Goal: Task Accomplishment & Management: Manage account settings

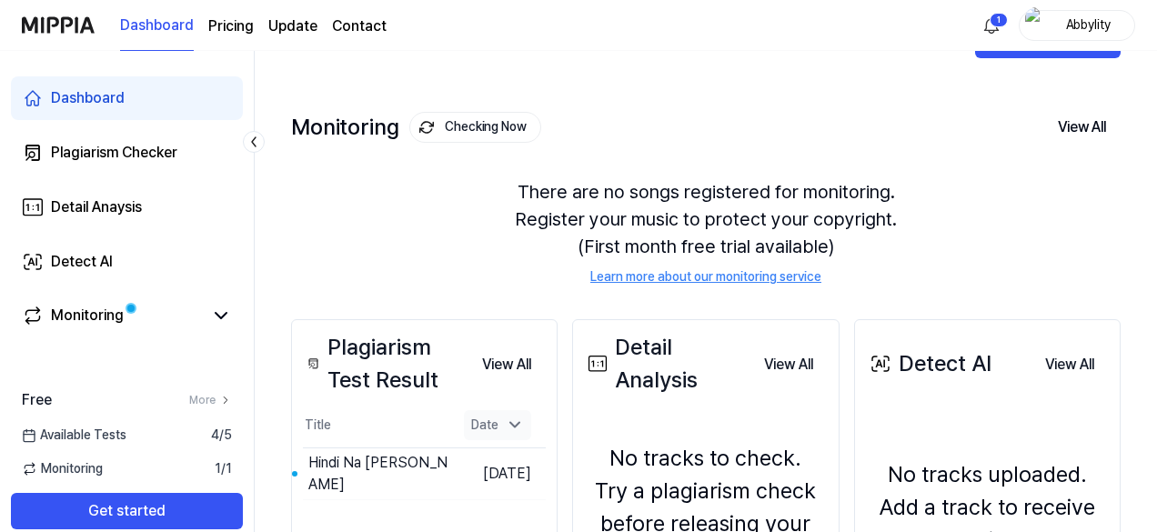
click at [500, 426] on div "Date" at bounding box center [497, 425] width 67 height 30
click at [518, 364] on button "View All" at bounding box center [507, 365] width 78 height 36
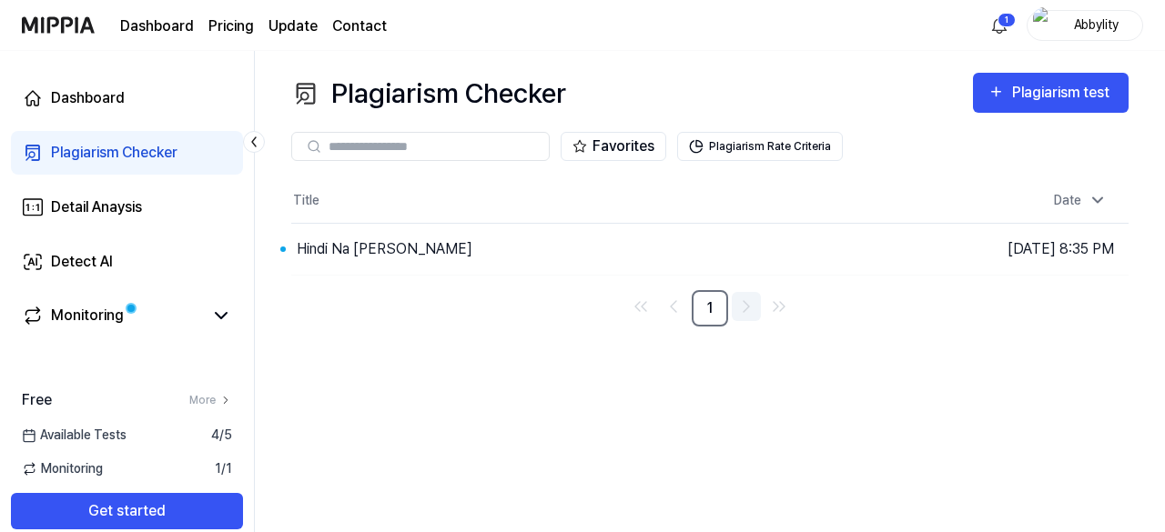
click at [747, 303] on icon "Go to next page" at bounding box center [746, 307] width 22 height 22
click at [662, 301] on icon "Go to previous page" at bounding box center [673, 307] width 22 height 22
click at [118, 318] on div "Monitoring" at bounding box center [87, 316] width 73 height 22
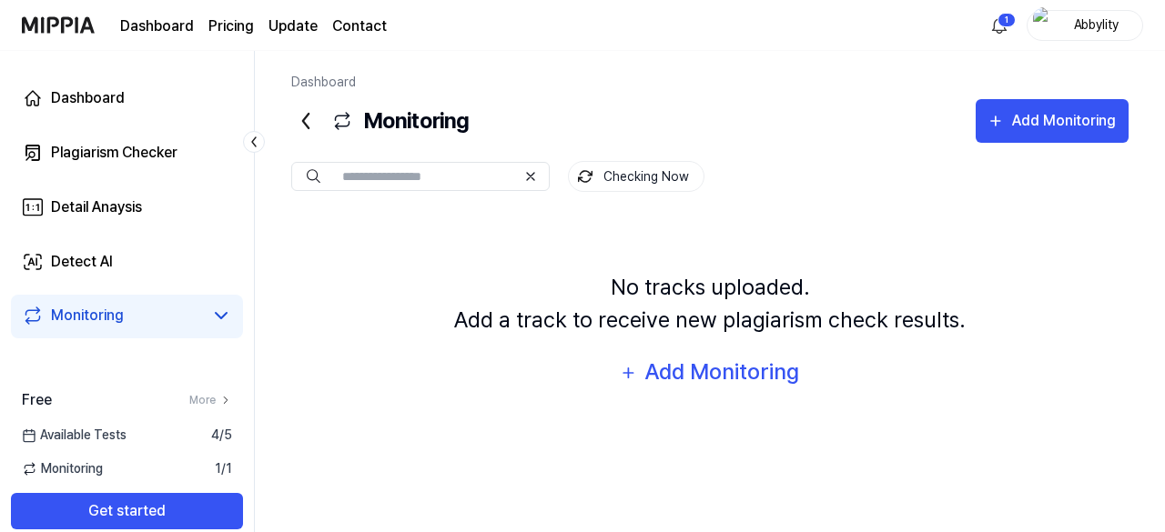
click at [169, 305] on link "Monitoring" at bounding box center [112, 316] width 181 height 22
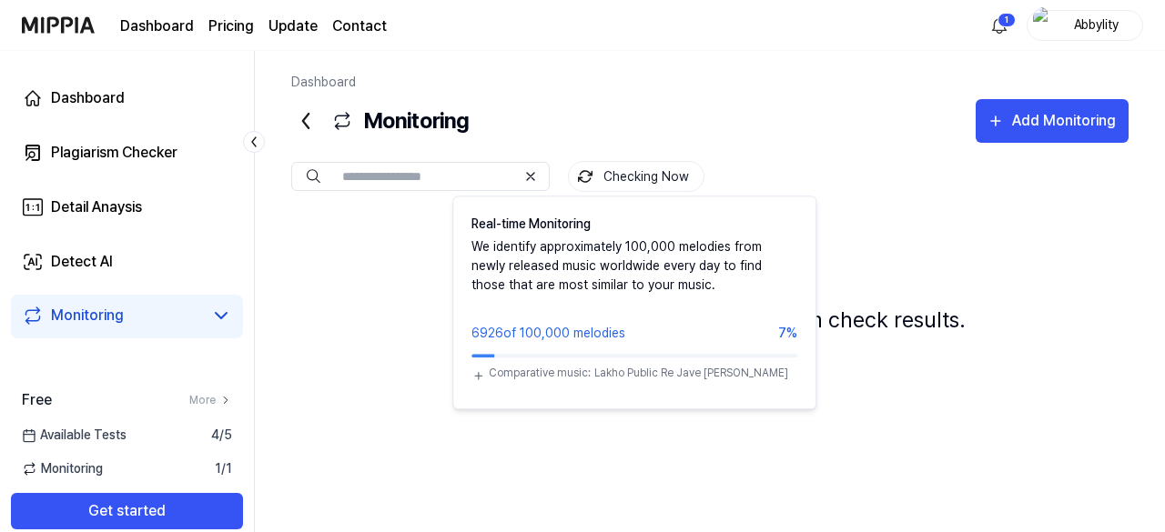
click at [636, 176] on button "Checking Now" at bounding box center [636, 176] width 136 height 31
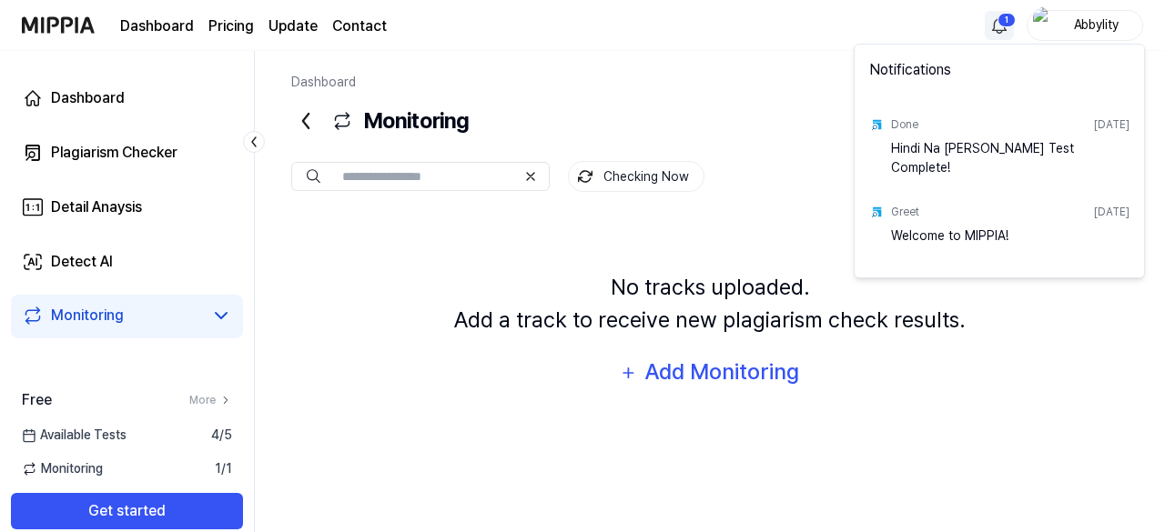
click at [1001, 26] on html "Dashboard Pricing Update Contact 1 Abbylity Dashboard Plagiarism Checker Detail…" at bounding box center [582, 266] width 1165 height 532
click at [958, 148] on div "Hindi Na [PERSON_NAME] Test Complete!" at bounding box center [1010, 157] width 238 height 36
click at [931, 161] on div "Hindi Na [PERSON_NAME] Test Complete!" at bounding box center [1010, 157] width 238 height 36
click at [878, 115] on div "Done [DATE] Hindi Na [PERSON_NAME] Test Complete!" at bounding box center [999, 142] width 282 height 87
click at [136, 105] on html "Dashboard Pricing Update Contact Abbylity Dashboard Plagiarism Checker Detail A…" at bounding box center [582, 266] width 1165 height 532
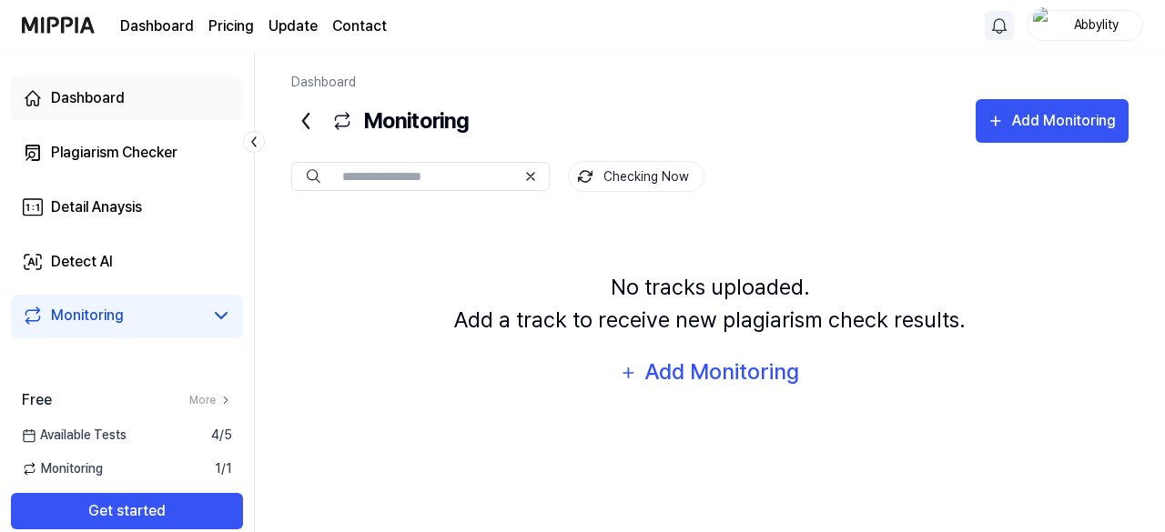
click at [136, 105] on link "Dashboard" at bounding box center [127, 98] width 232 height 44
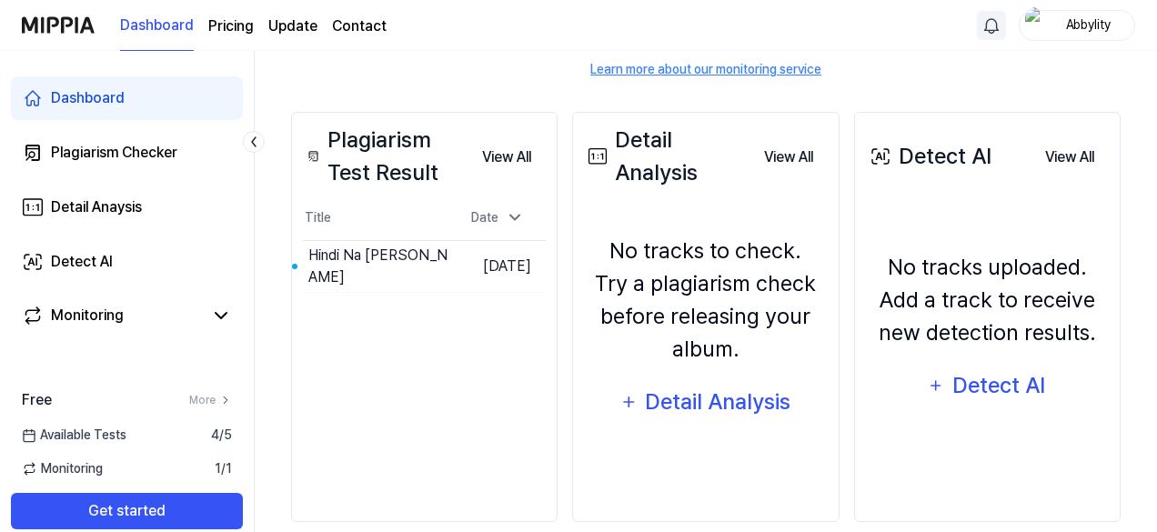
scroll to position [288, 0]
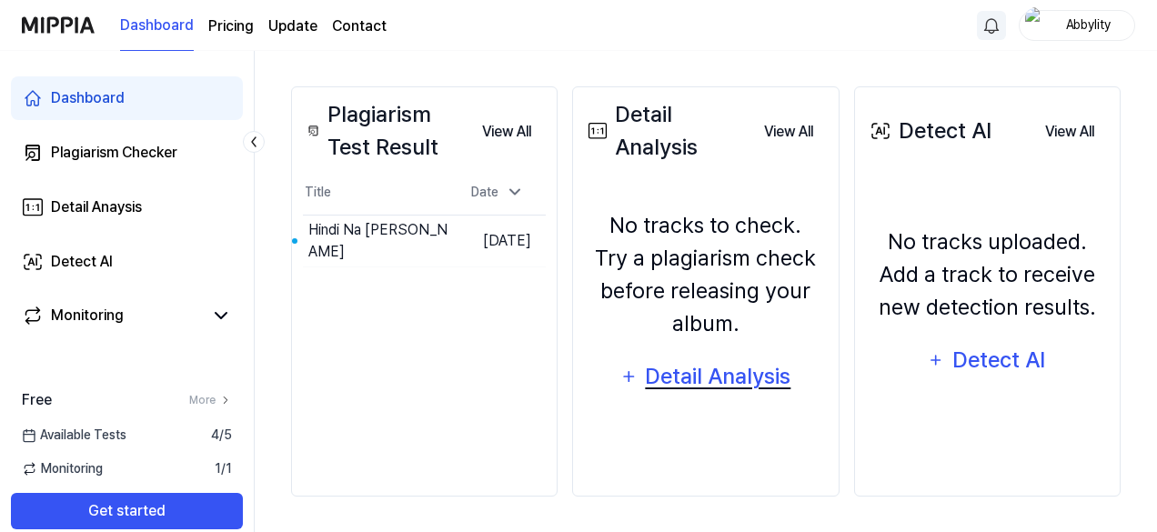
click at [714, 381] on div "Detail Analysis" at bounding box center [718, 376] width 148 height 35
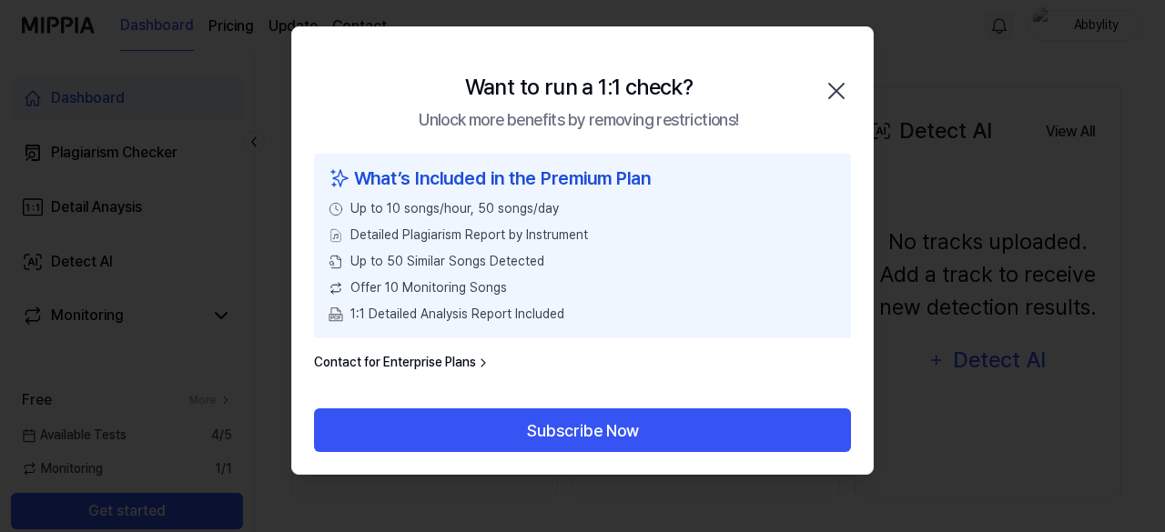
click at [838, 95] on icon "button" at bounding box center [836, 90] width 29 height 29
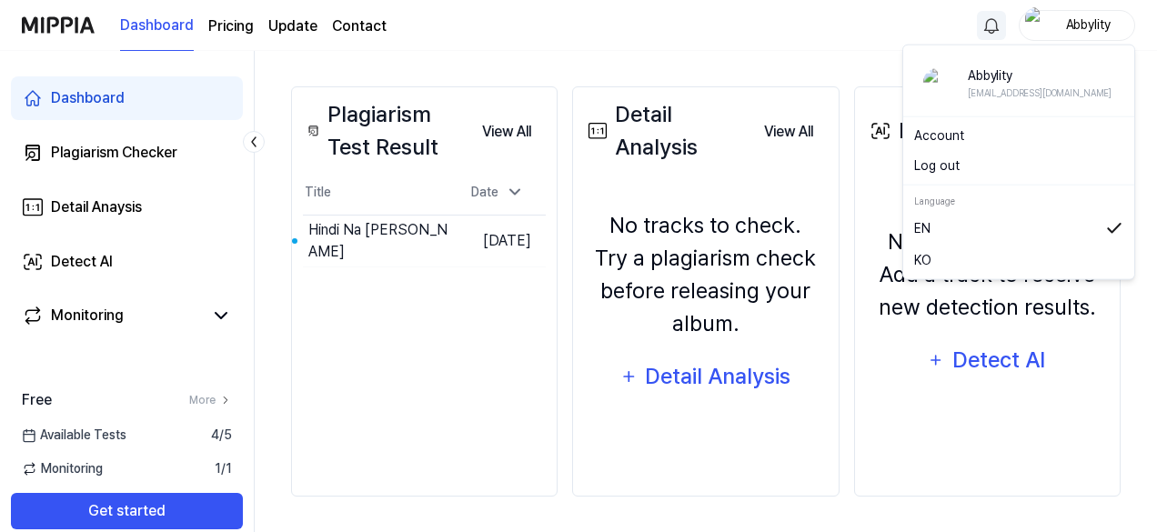
click at [1062, 27] on div "Abbylity" at bounding box center [1088, 25] width 71 height 20
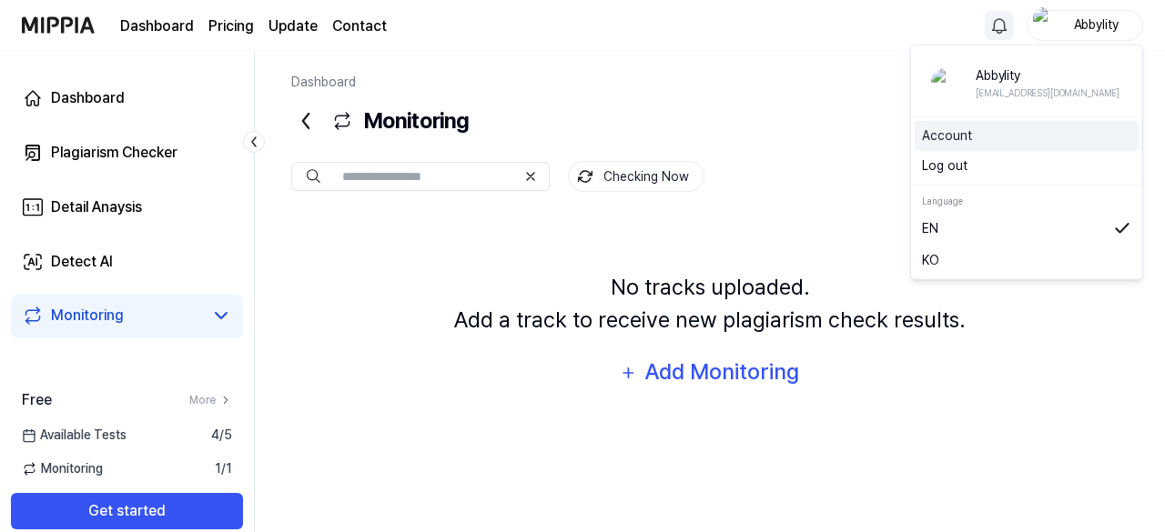
click at [948, 141] on link "Account" at bounding box center [1026, 135] width 209 height 19
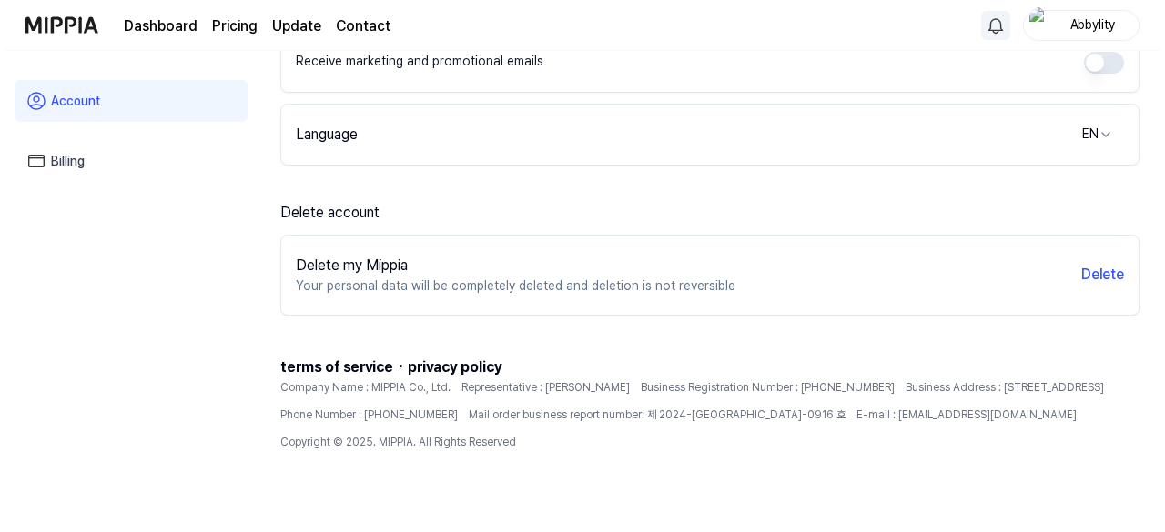
scroll to position [490, 0]
click at [1099, 272] on button "Delete" at bounding box center [1098, 273] width 43 height 22
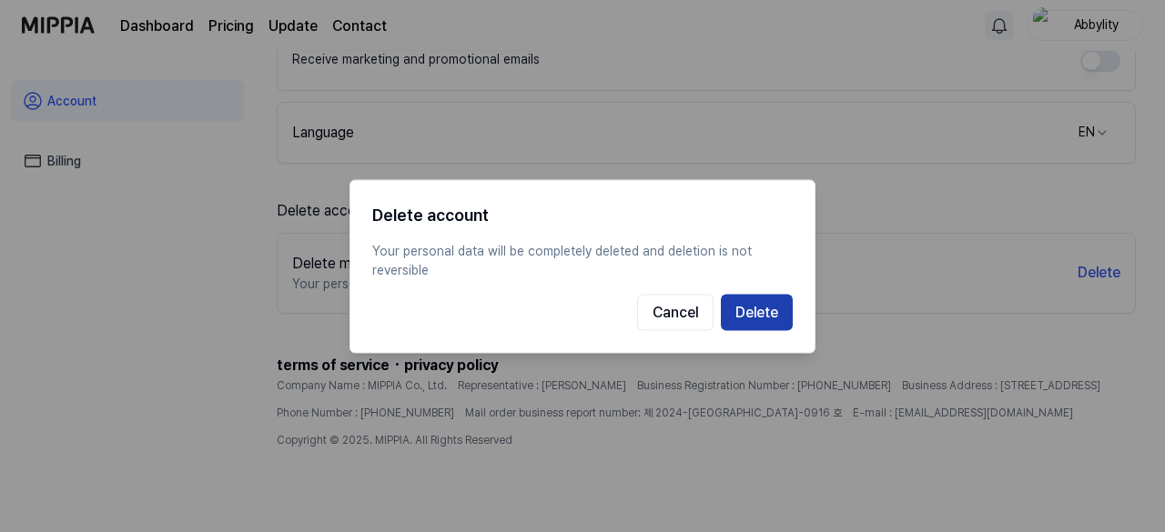
click at [757, 308] on button "Delete" at bounding box center [757, 312] width 72 height 36
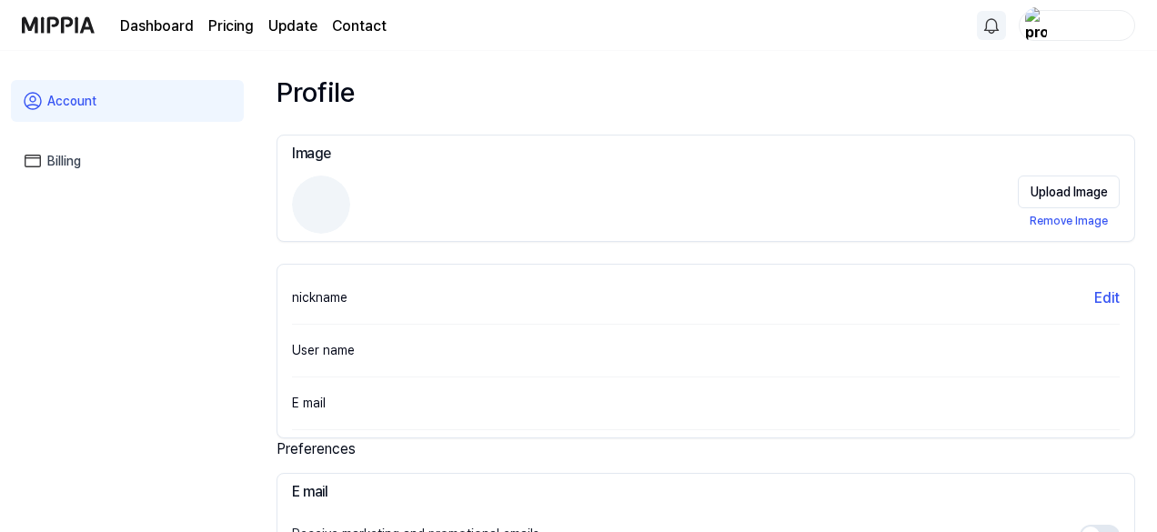
scroll to position [0, 0]
